Goal: Task Accomplishment & Management: Manage account settings

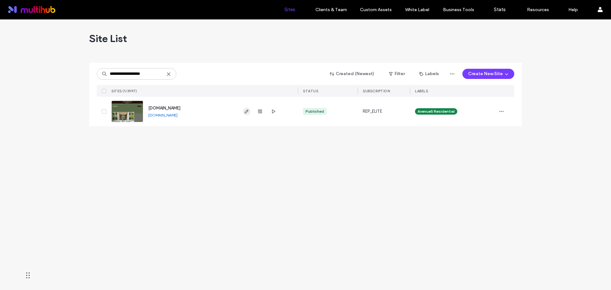
type input "**********"
click at [246, 113] on use "button" at bounding box center [247, 112] width 4 height 4
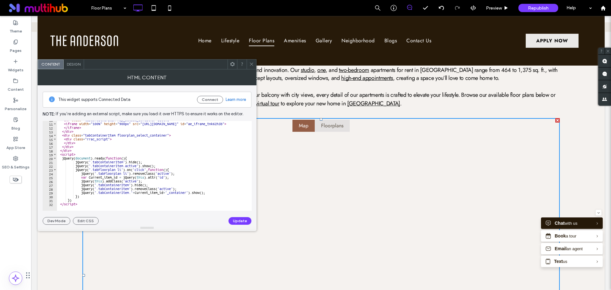
scroll to position [37, 0]
click at [251, 64] on icon at bounding box center [251, 64] width 5 height 5
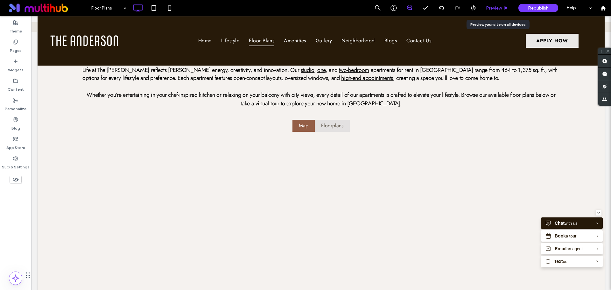
click at [507, 8] on use at bounding box center [506, 8] width 3 height 4
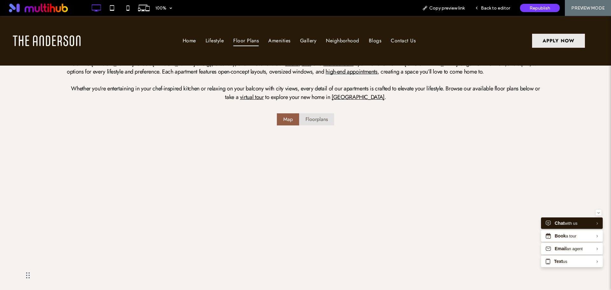
click at [324, 121] on li "Floorplans" at bounding box center [316, 119] width 35 height 12
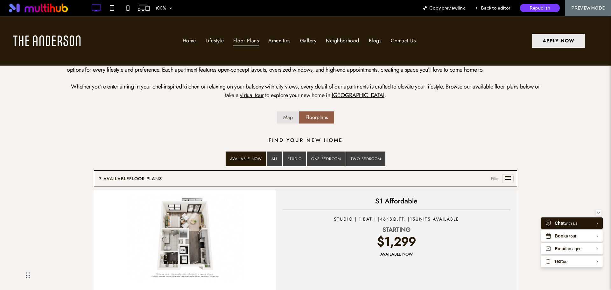
scroll to position [127, 0]
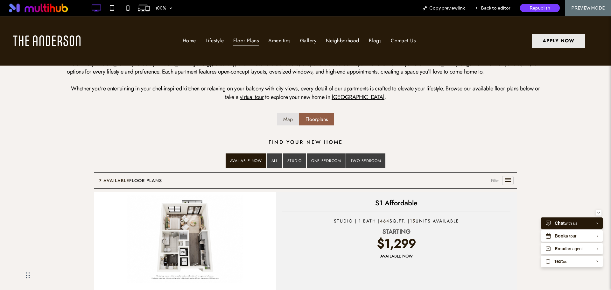
click at [286, 121] on li "Map" at bounding box center [288, 119] width 22 height 12
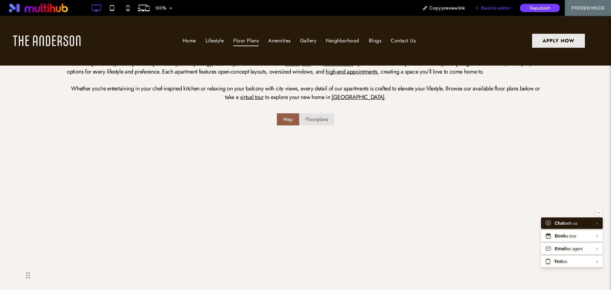
drag, startPoint x: 482, startPoint y: 8, endPoint x: 420, endPoint y: 65, distance: 84.0
click at [482, 8] on div "Back to editor" at bounding box center [492, 7] width 45 height 5
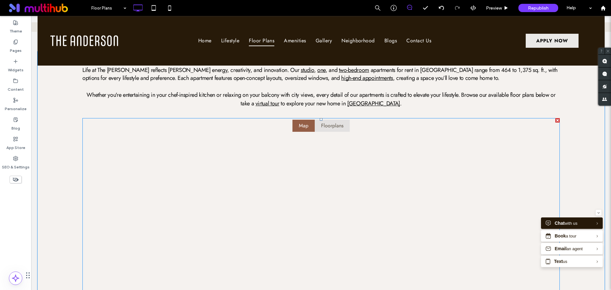
click at [394, 136] on span at bounding box center [321, 275] width 478 height 315
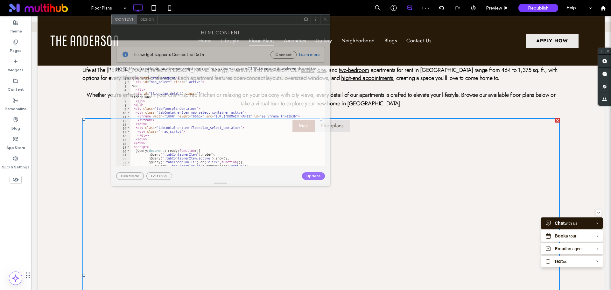
drag, startPoint x: 182, startPoint y: 67, endPoint x: 255, endPoint y: 22, distance: 86.2
click at [255, 22] on div at bounding box center [230, 20] width 144 height 10
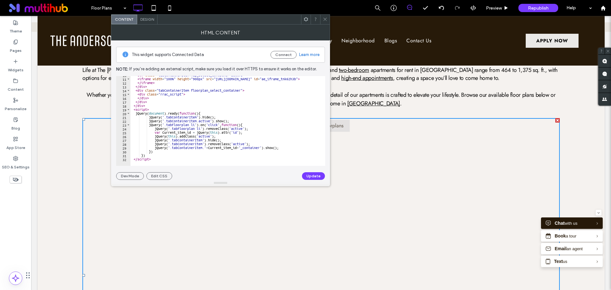
scroll to position [37, 0]
click at [328, 25] on div "HTML Content" at bounding box center [220, 33] width 219 height 16
drag, startPoint x: 326, startPoint y: 19, endPoint x: 307, endPoint y: 20, distance: 18.8
click at [326, 19] on icon at bounding box center [325, 19] width 5 height 5
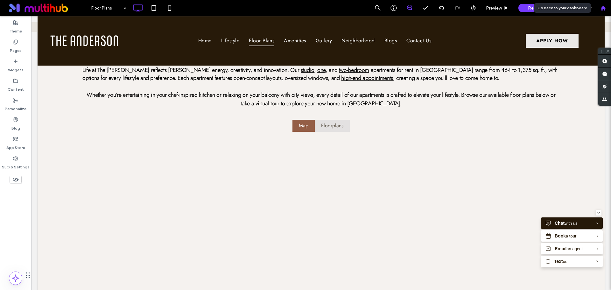
click at [606, 7] on icon at bounding box center [603, 7] width 5 height 5
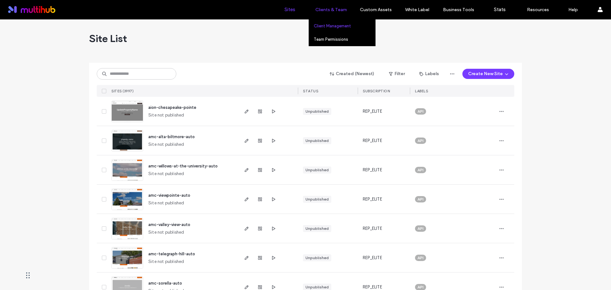
click at [334, 26] on label "Client Management" at bounding box center [332, 26] width 37 height 5
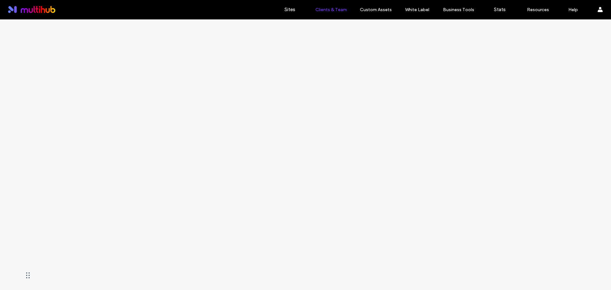
click at [158, 58] on div at bounding box center [305, 154] width 611 height 271
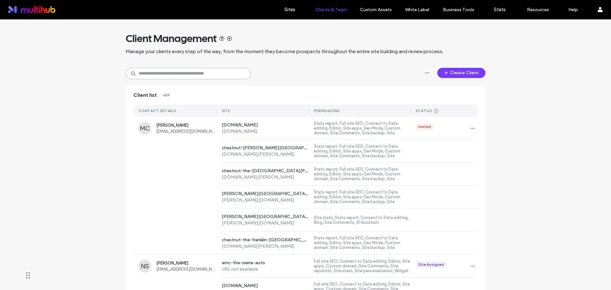
click at [165, 71] on input at bounding box center [188, 73] width 125 height 11
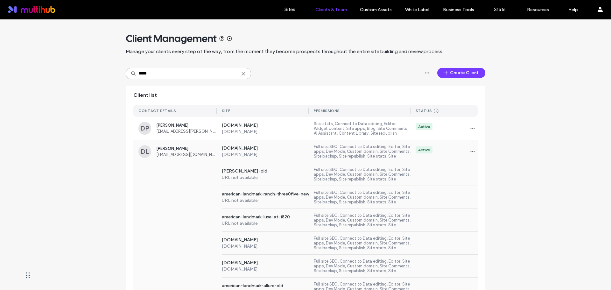
type input "*****"
click at [156, 154] on span "[EMAIL_ADDRESS][DOMAIN_NAME]" at bounding box center [186, 154] width 60 height 5
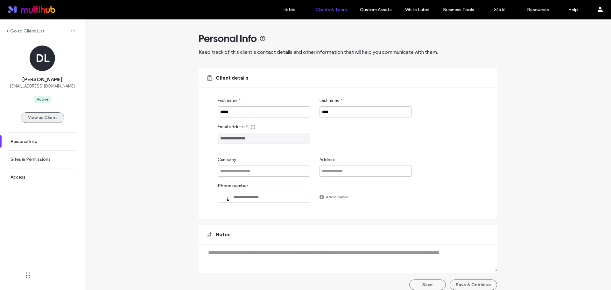
click at [51, 120] on button "View as Client" at bounding box center [43, 117] width 44 height 11
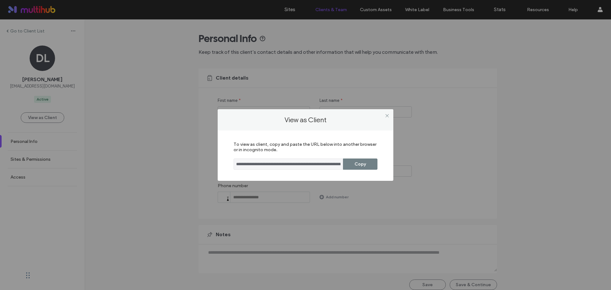
click at [351, 164] on button "Copy" at bounding box center [360, 164] width 34 height 11
click at [387, 116] on icon at bounding box center [387, 115] width 5 height 5
